Goal: Task Accomplishment & Management: Use online tool/utility

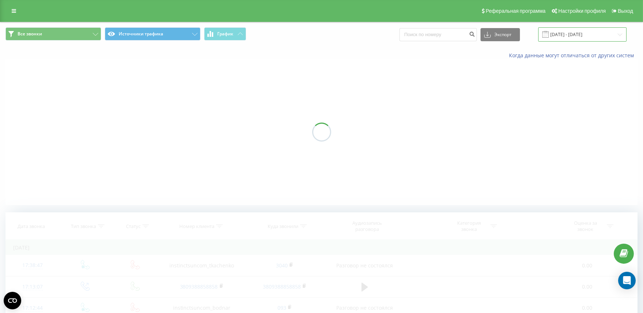
click at [568, 35] on input "[DATE] - [DATE]" at bounding box center [582, 34] width 88 height 14
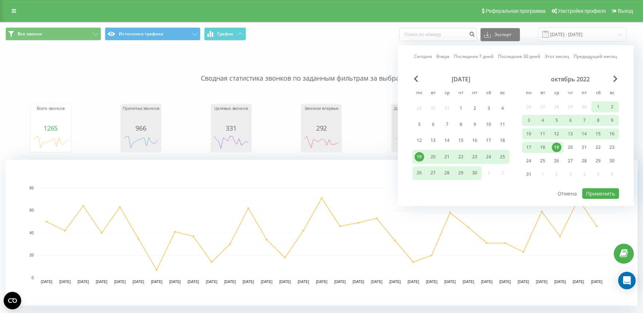
click at [452, 55] on div "Сегодня Вчера Последние 7 дней Последние 30 дней Этот месяц Предыдущий месяц" at bounding box center [515, 56] width 203 height 7
click at [444, 57] on link "Вчера" at bounding box center [443, 56] width 13 height 7
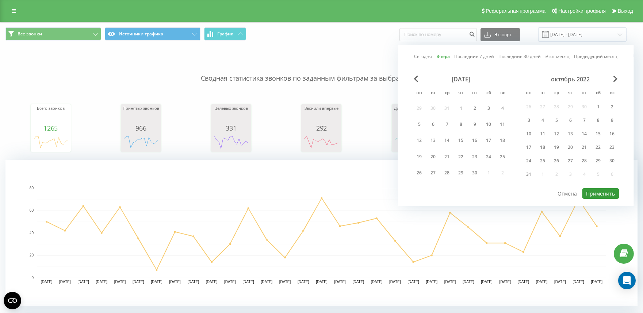
click at [596, 196] on button "Применить" at bounding box center [600, 193] width 37 height 11
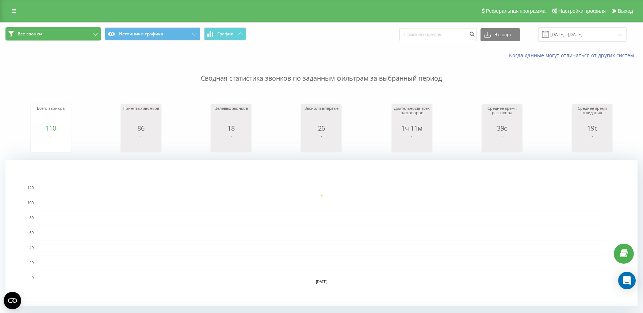
click at [51, 36] on button "Все звонки" at bounding box center [53, 33] width 96 height 13
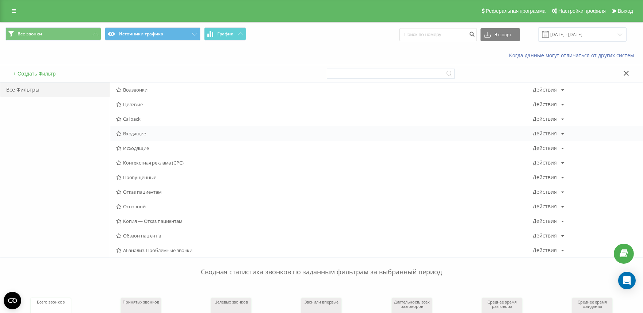
click at [135, 134] on span "Входящие" at bounding box center [324, 133] width 417 height 5
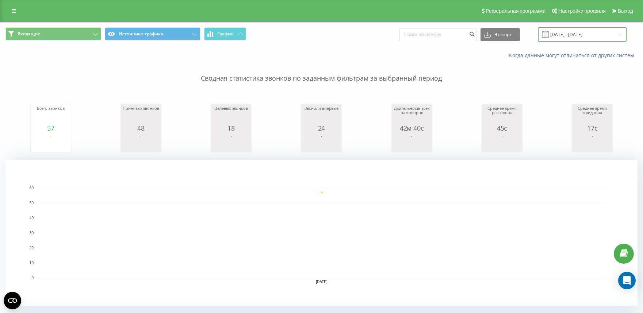
click at [569, 34] on input "[DATE] - [DATE]" at bounding box center [582, 34] width 88 height 14
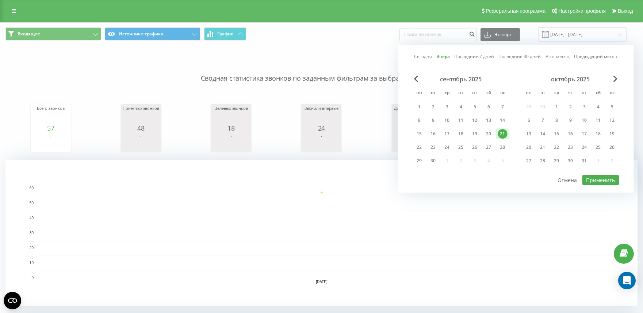
click at [420, 54] on link "Сегодня" at bounding box center [423, 56] width 18 height 7
click at [599, 180] on button "Применить" at bounding box center [600, 180] width 37 height 11
type input "[DATE] - [DATE]"
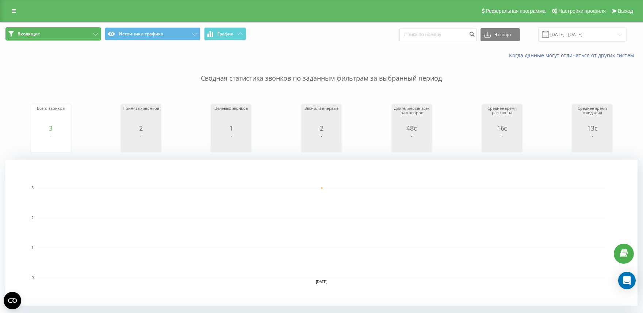
click at [50, 39] on button "Входящие" at bounding box center [53, 33] width 96 height 13
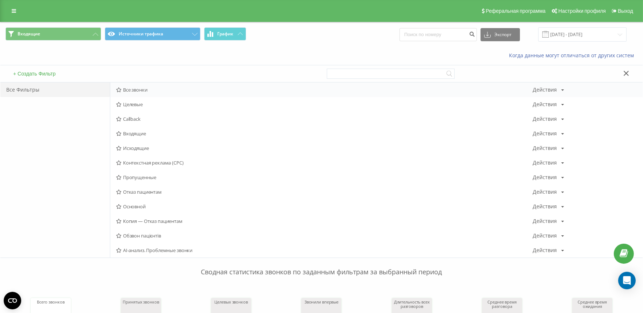
click at [124, 92] on span "Все звонки" at bounding box center [324, 89] width 417 height 5
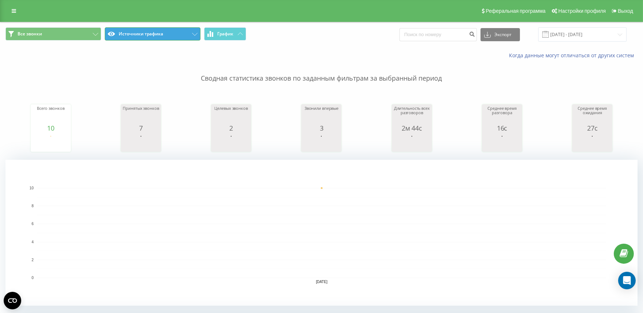
click at [135, 38] on button "Источники трафика" at bounding box center [153, 33] width 96 height 13
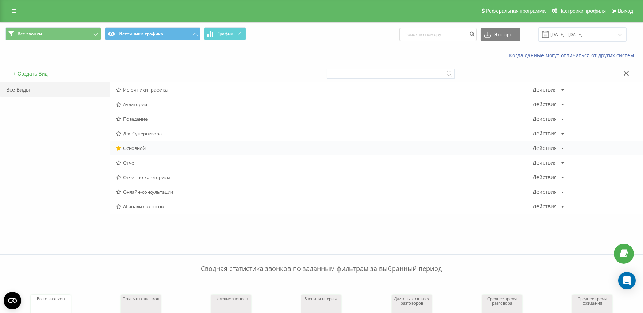
click at [144, 147] on span "Основной" at bounding box center [324, 148] width 417 height 5
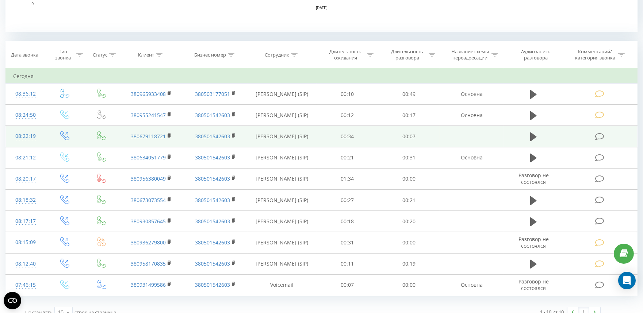
scroll to position [284, 0]
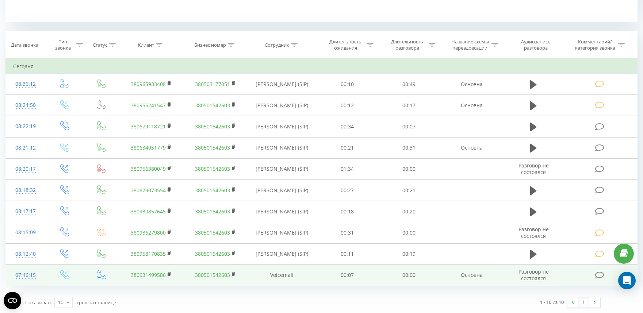
click at [33, 275] on div "07:46:15" at bounding box center [25, 275] width 25 height 14
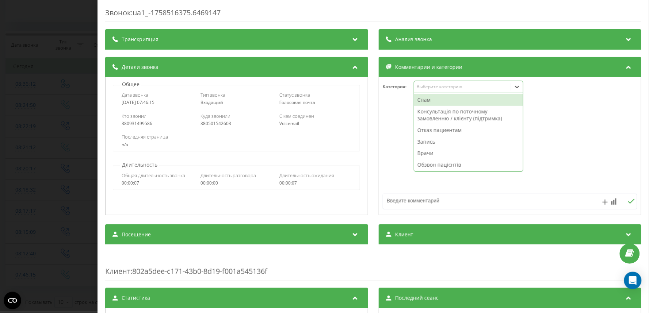
drag, startPoint x: 421, startPoint y: 90, endPoint x: 425, endPoint y: 111, distance: 21.7
click at [421, 90] on div "Выберите категорию" at bounding box center [462, 87] width 97 height 7
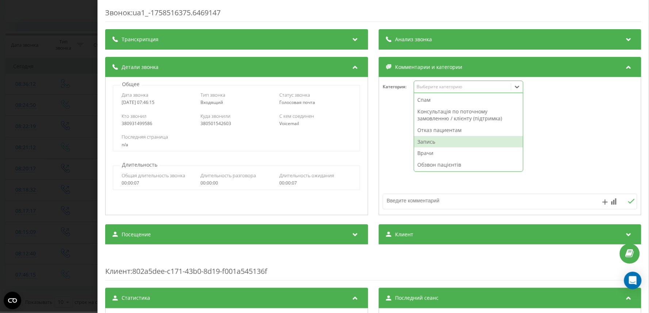
click at [424, 143] on div "Запись" at bounding box center [468, 142] width 109 height 12
click at [387, 201] on textarea at bounding box center [484, 200] width 203 height 13
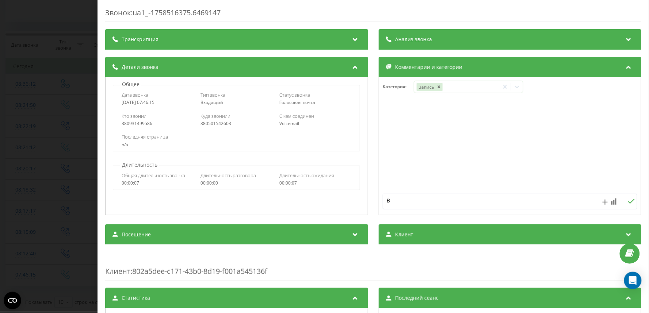
type textarea "ВВ"
click at [82, 74] on div "Звонок : ua1_-1758516375.6469147 Транскрипция Для анализа AI будущих звонков на…" at bounding box center [324, 156] width 649 height 313
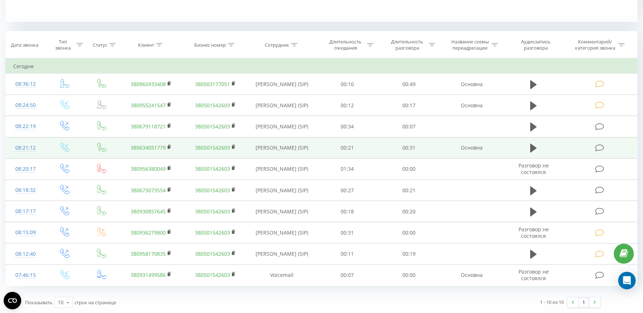
click at [23, 145] on div "08:21:12" at bounding box center [25, 148] width 25 height 14
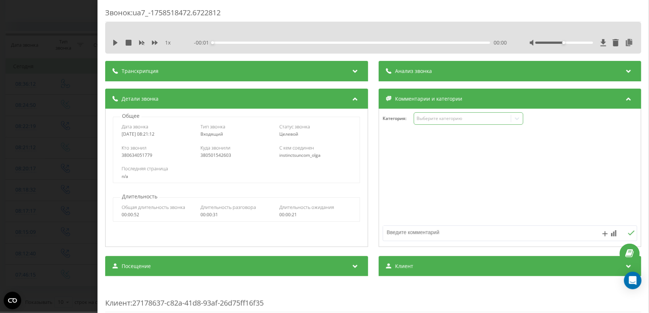
click at [423, 118] on div "Выберите категорию" at bounding box center [462, 119] width 91 height 6
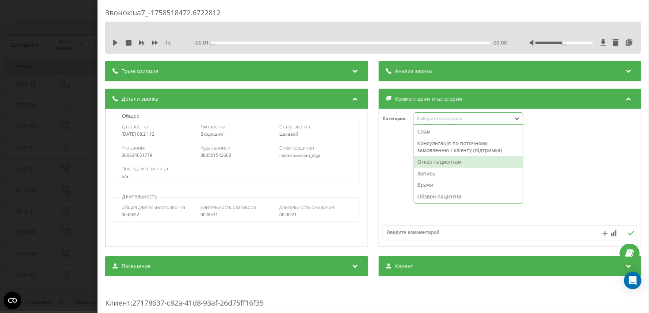
click at [423, 166] on div "Отказ пациентам" at bounding box center [468, 162] width 109 height 12
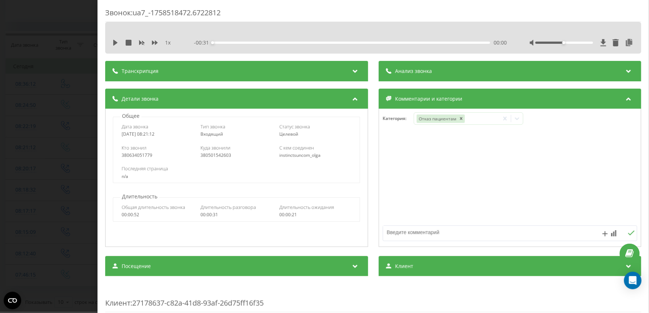
click at [402, 225] on div at bounding box center [510, 189] width 262 height 111
click at [402, 228] on textarea at bounding box center [484, 232] width 203 height 13
click at [401, 231] on textarea at bounding box center [484, 232] width 203 height 13
type textarea "ф"
type textarea "ФГДС. [GEOGRAPHIC_DATA]"
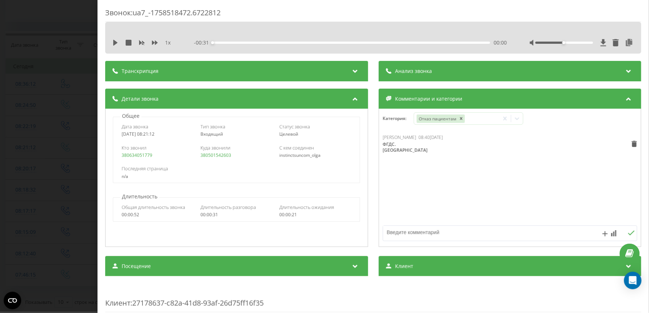
click at [37, 71] on div "Звонок : ua7_-1758518472.6722812 1 x - 00:31 00:00 00:00 Транскрипция Для анали…" at bounding box center [324, 156] width 649 height 313
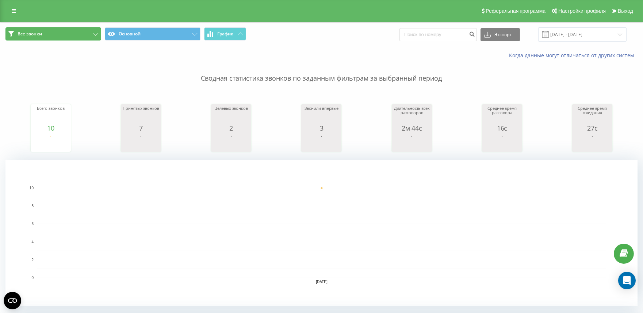
click at [38, 29] on button "Все звонки" at bounding box center [53, 33] width 96 height 13
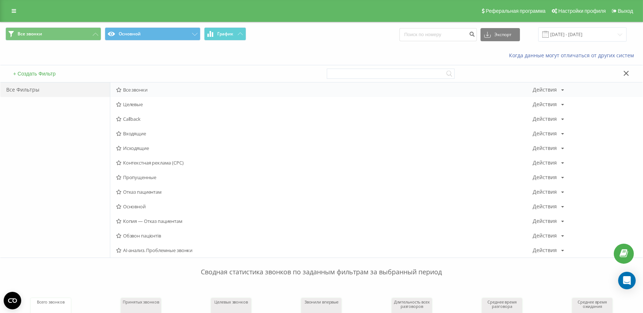
click at [130, 92] on span "Все звонки" at bounding box center [324, 89] width 417 height 5
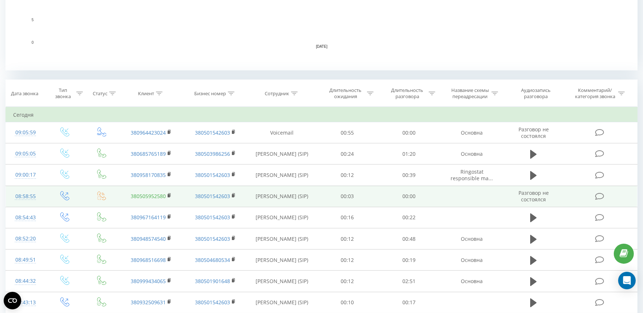
scroll to position [243, 0]
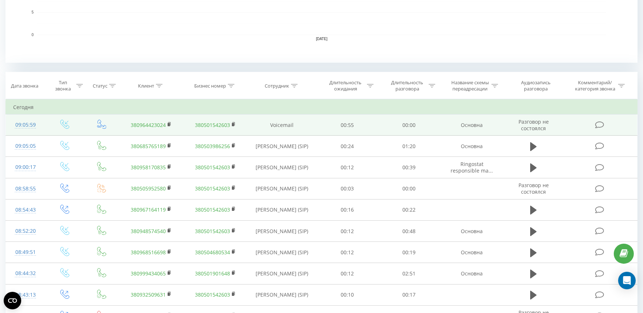
click at [12, 122] on td "09:05:59" at bounding box center [25, 125] width 39 height 21
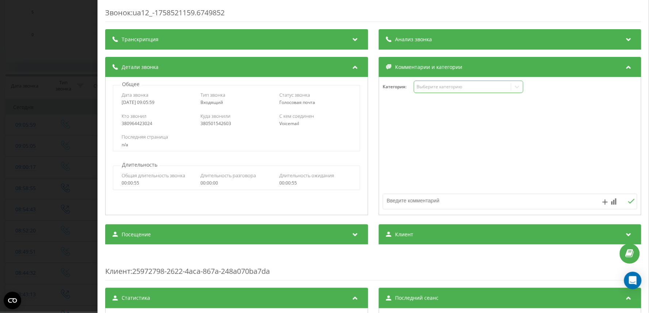
click at [430, 92] on div "Выберите категорию" at bounding box center [468, 87] width 110 height 12
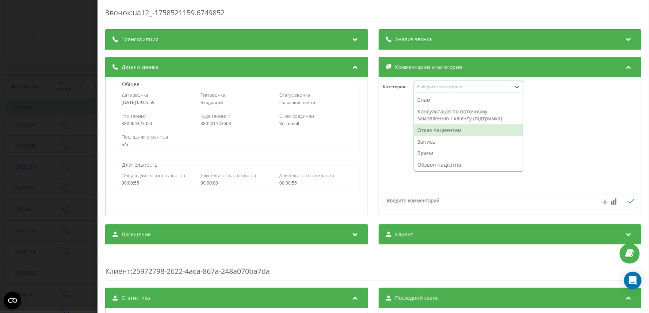
click at [423, 135] on div "Отказ пациентам" at bounding box center [468, 130] width 109 height 12
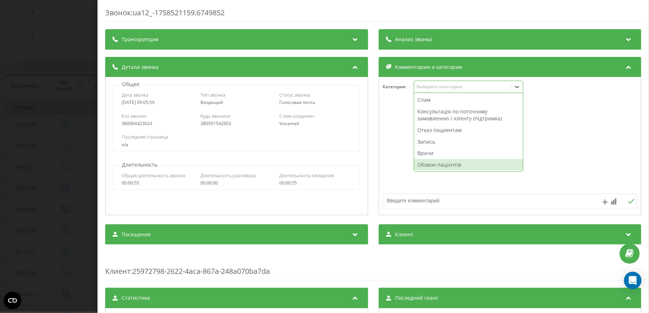
click at [402, 202] on textarea at bounding box center [484, 200] width 203 height 13
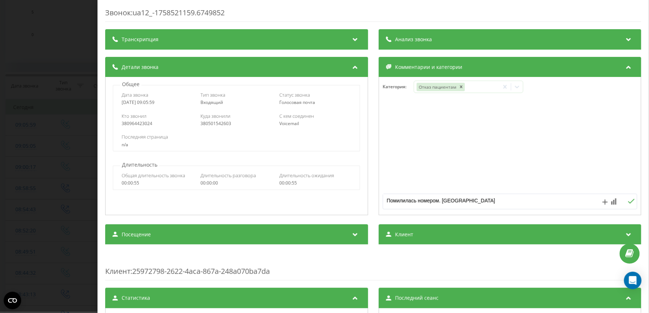
type textarea "Помилилась номером. [GEOGRAPHIC_DATA]"
click at [4, 152] on div "Звонок : ua12_-1758521159.6749852 Транскрипция Для анализа AI будущих звонков н…" at bounding box center [324, 156] width 649 height 313
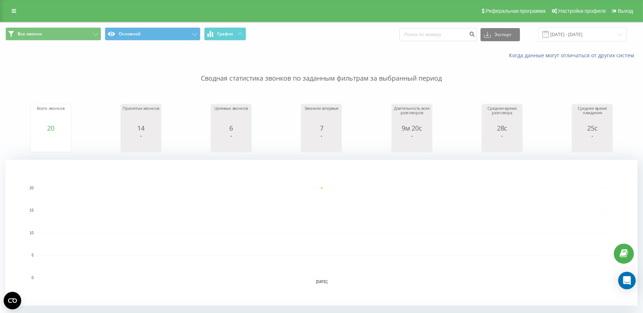
click at [41, 41] on span "Все звонки Основной График" at bounding box center [160, 34] width 311 height 14
click at [41, 39] on button "Все звонки" at bounding box center [53, 33] width 96 height 13
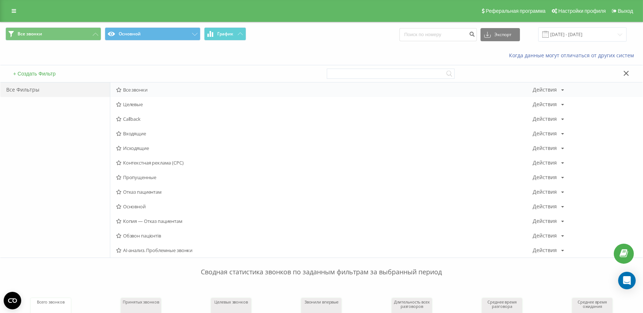
click at [131, 90] on span "Все звонки" at bounding box center [324, 89] width 417 height 5
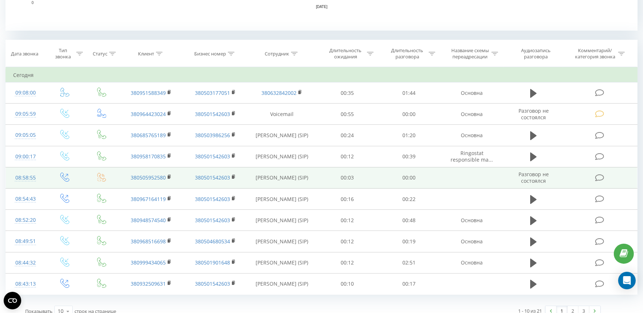
scroll to position [284, 0]
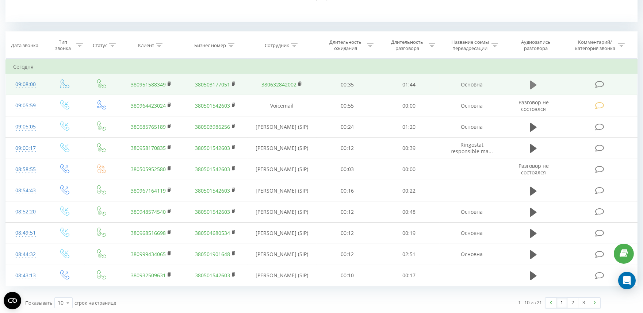
click at [532, 83] on icon at bounding box center [533, 84] width 7 height 9
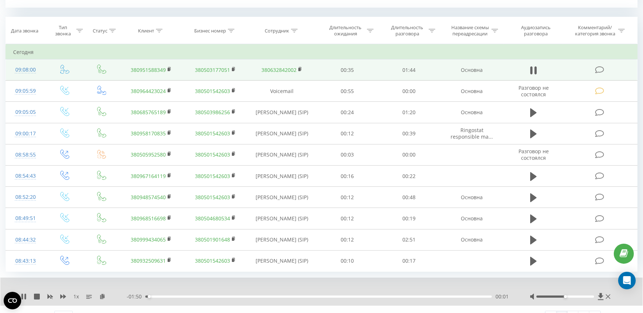
scroll to position [312, 0]
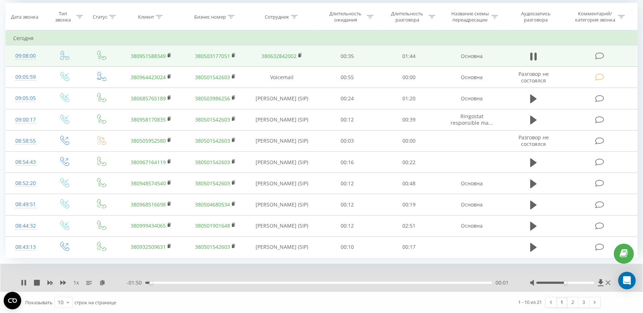
click at [168, 279] on div "- 01:50 00:01 00:01" at bounding box center [319, 282] width 385 height 7
click at [170, 282] on div "00:08" at bounding box center [318, 283] width 346 height 2
click at [187, 280] on div "- 01:43 00:08 00:08" at bounding box center [319, 282] width 385 height 7
click at [191, 283] on div "00:10" at bounding box center [318, 283] width 346 height 2
click at [168, 56] on icon at bounding box center [170, 55] width 4 height 5
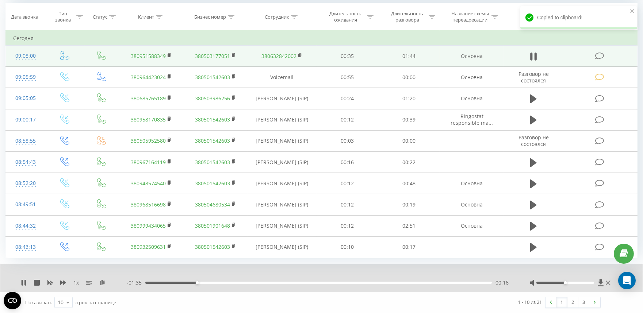
click at [30, 57] on div "09:08:00" at bounding box center [25, 56] width 25 height 14
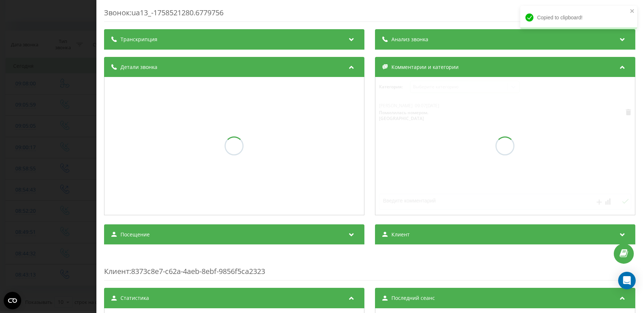
scroll to position [284, 0]
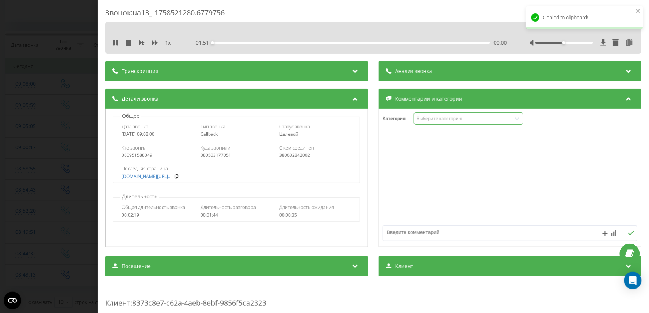
click at [426, 121] on div "Выберите категорию" at bounding box center [462, 119] width 91 height 6
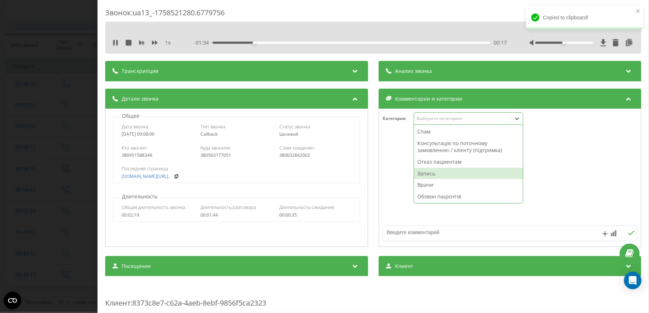
click at [420, 171] on div "Запись" at bounding box center [468, 174] width 109 height 12
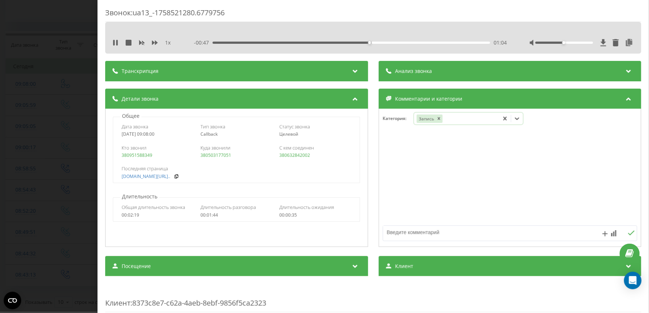
click at [50, 58] on div "Звонок : ua13_-1758521280.6779756 1 x - 00:47 01:04 01:04 Транскрипция Для анал…" at bounding box center [324, 156] width 649 height 313
